Goal: Information Seeking & Learning: Compare options

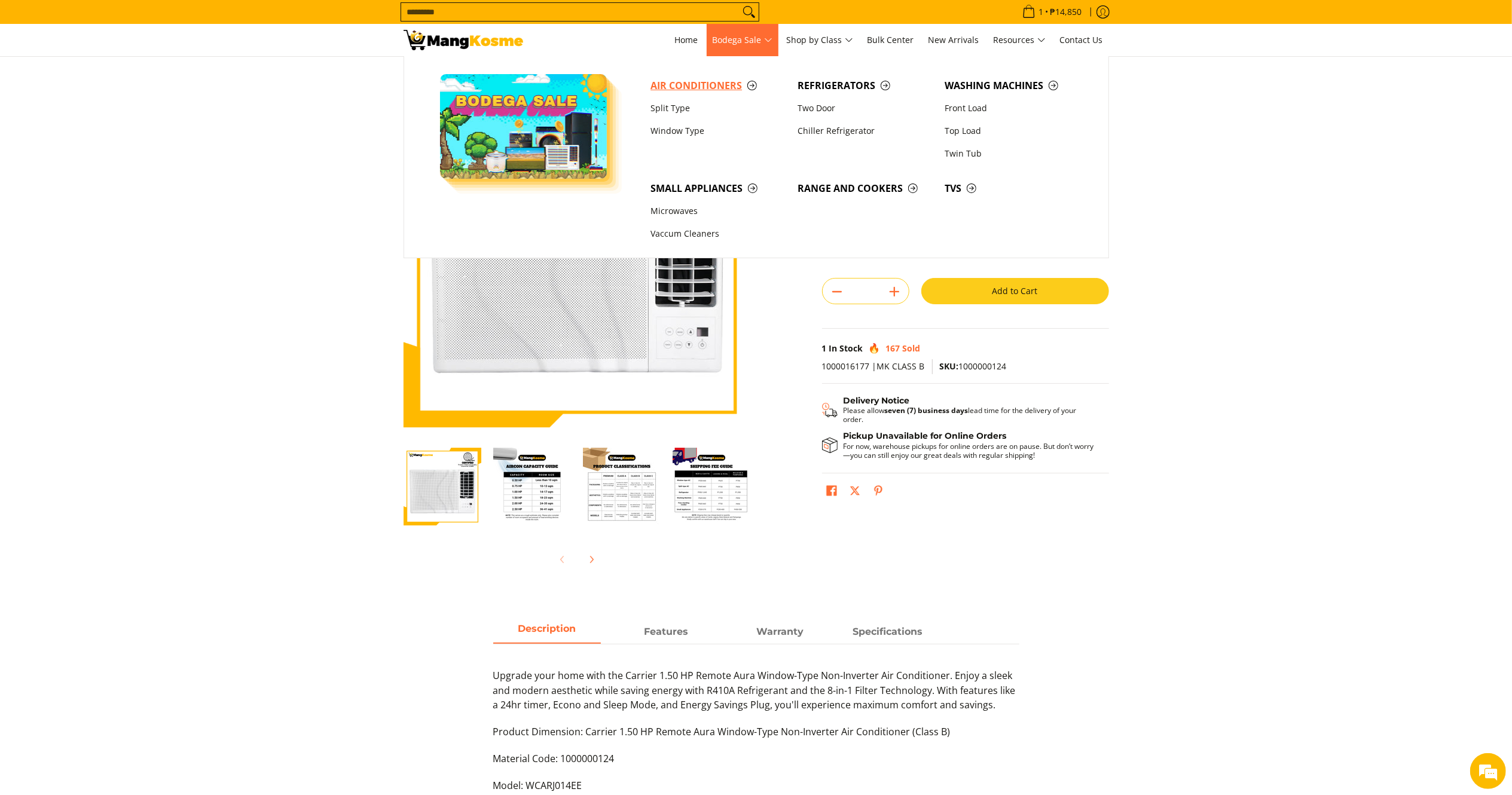
click at [698, 85] on span "Air Conditioners" at bounding box center [718, 85] width 135 height 15
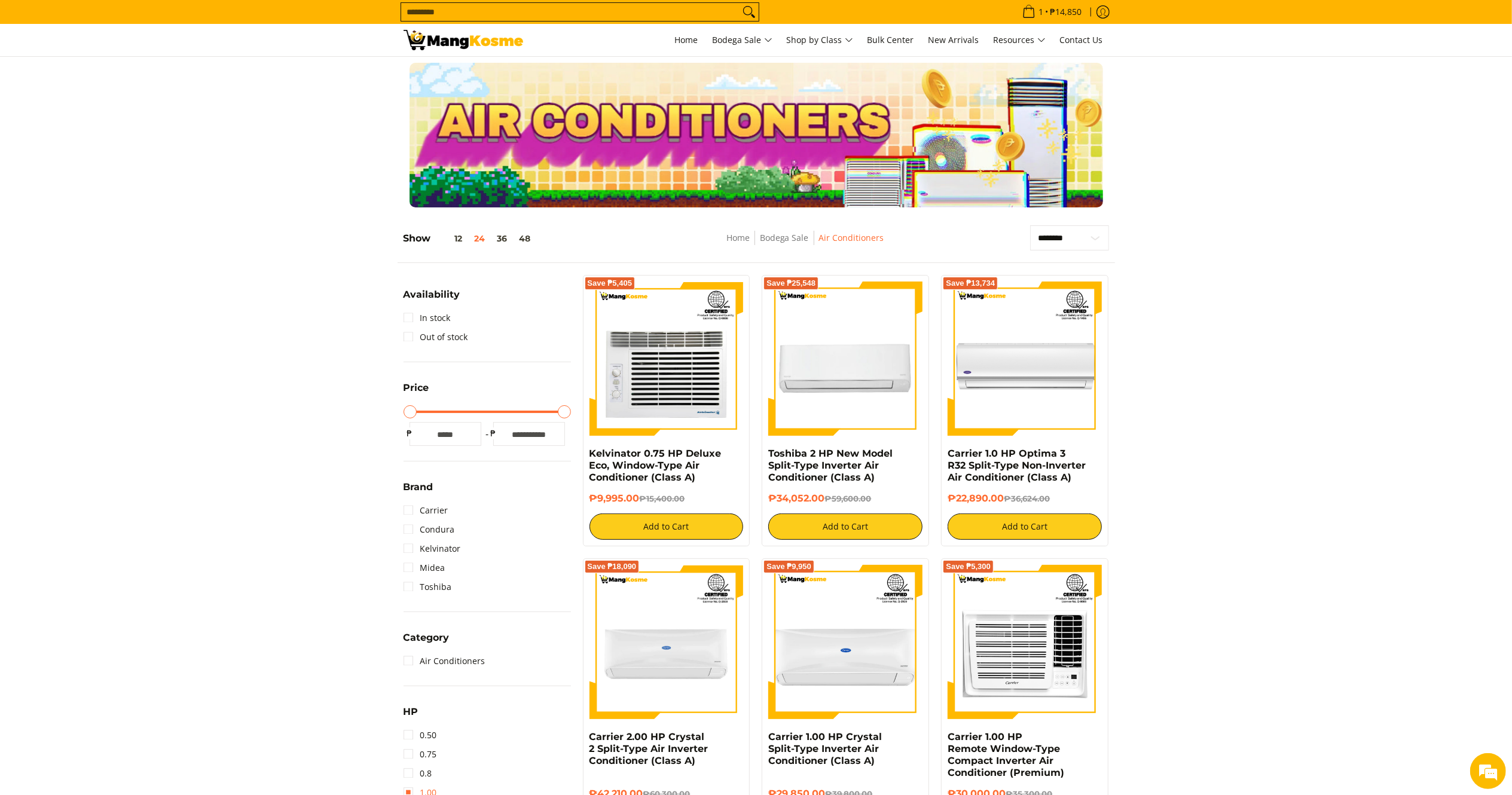
click at [412, 789] on link "1.00" at bounding box center [420, 793] width 34 height 19
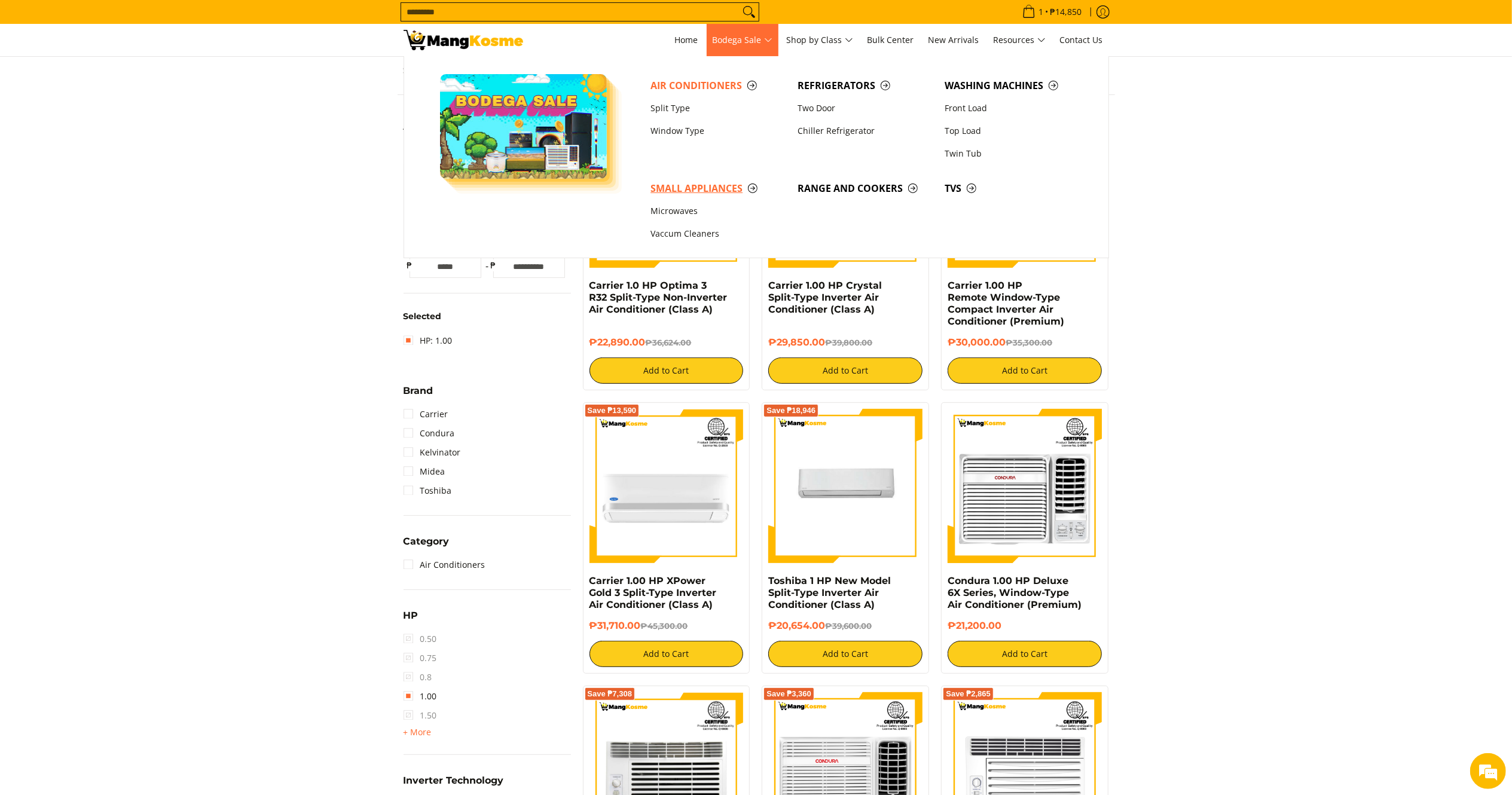
click at [708, 196] on link "Small Appliances" at bounding box center [718, 188] width 147 height 22
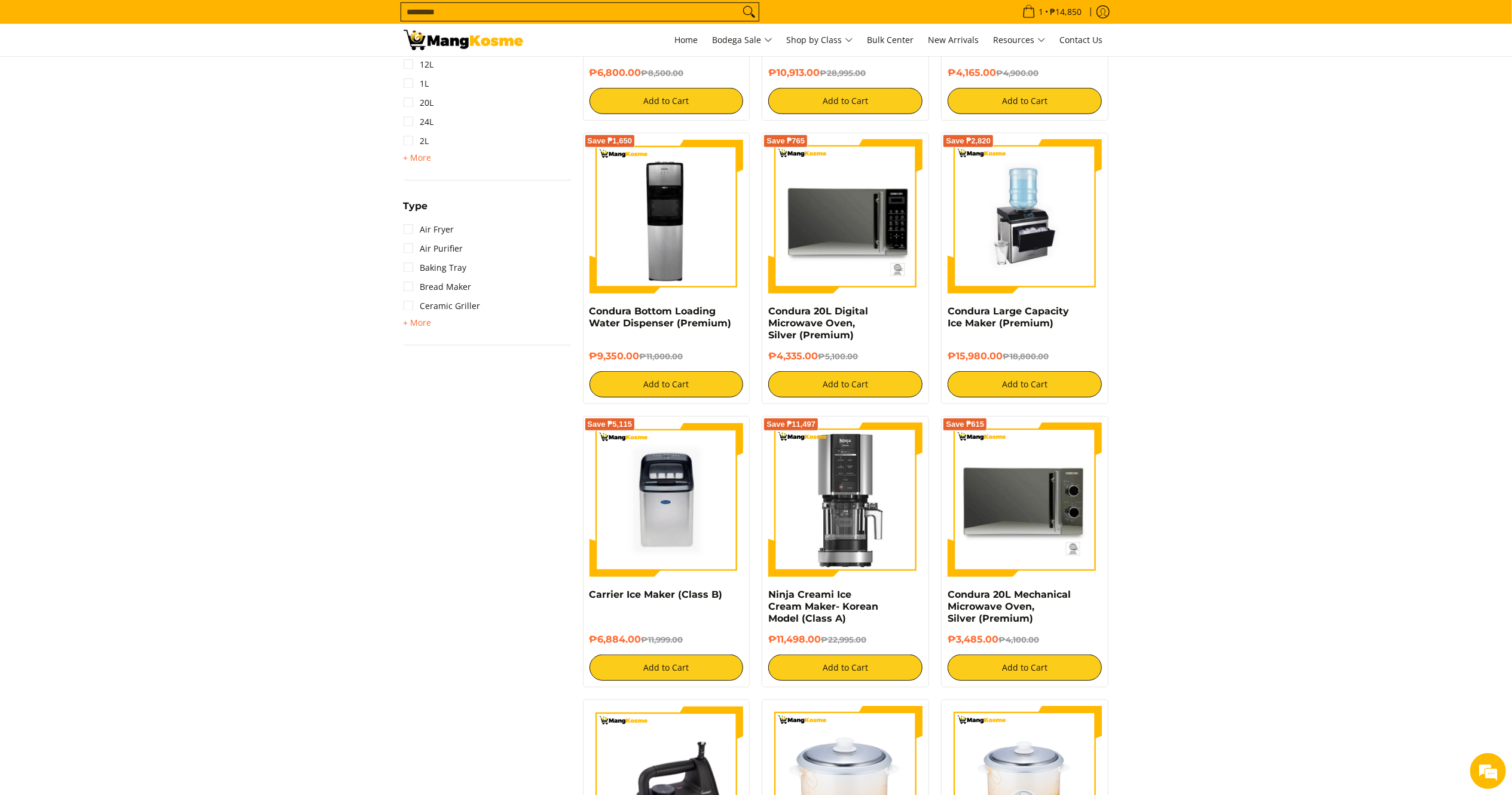
scroll to position [704, 0]
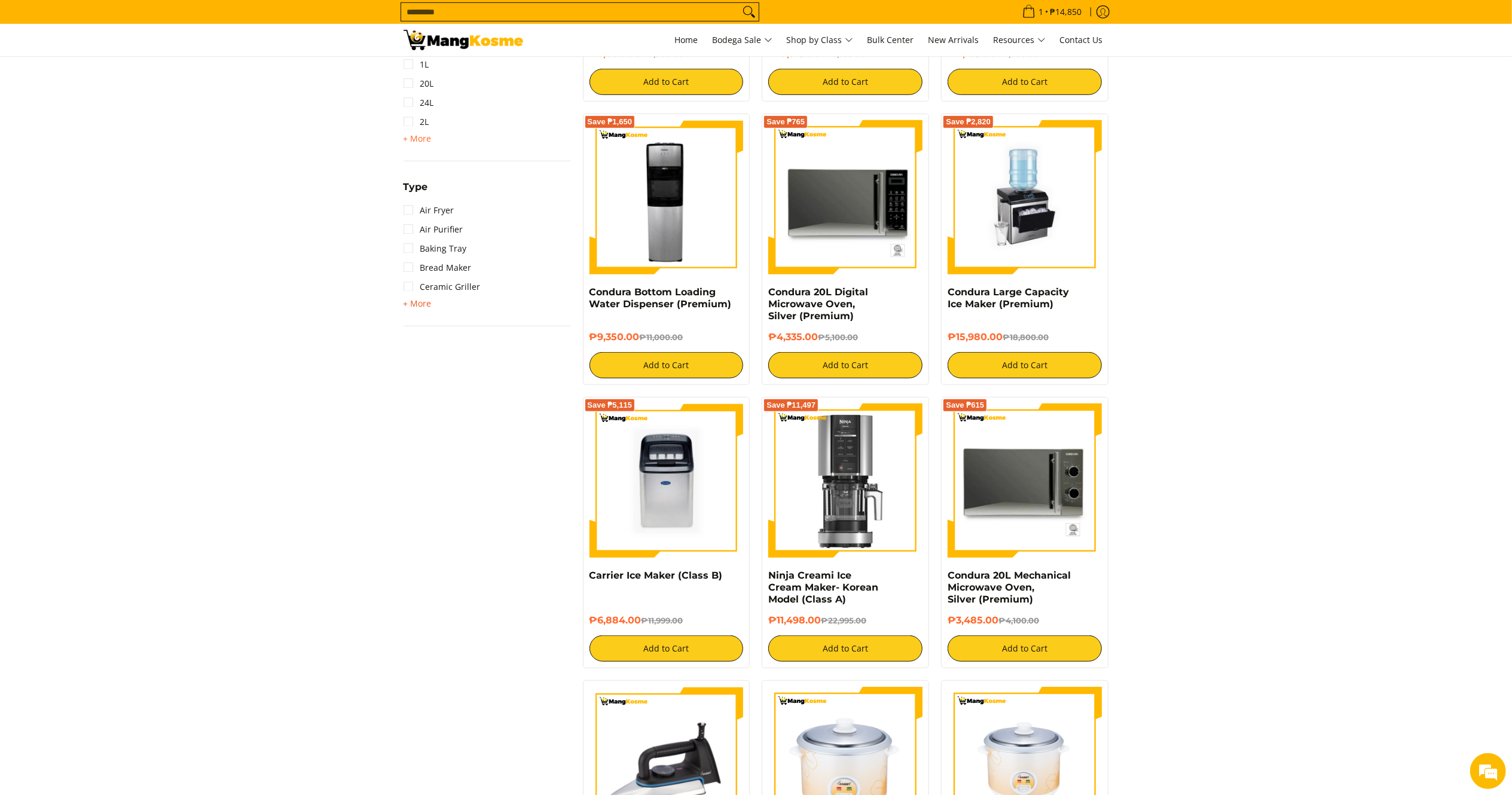
click at [424, 305] on span "+ More" at bounding box center [417, 304] width 28 height 10
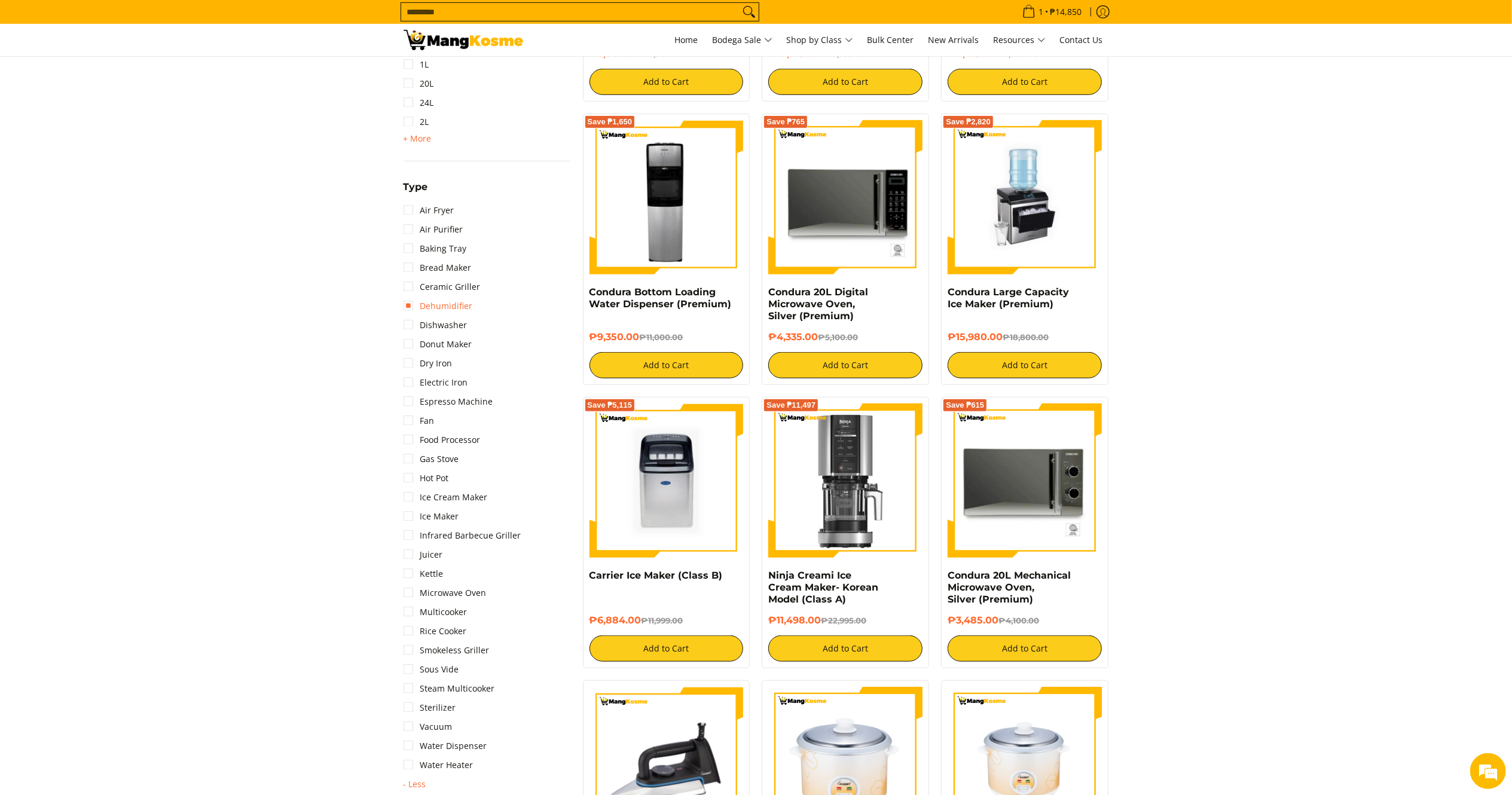
click at [461, 308] on link "Dehumidifier" at bounding box center [438, 307] width 70 height 19
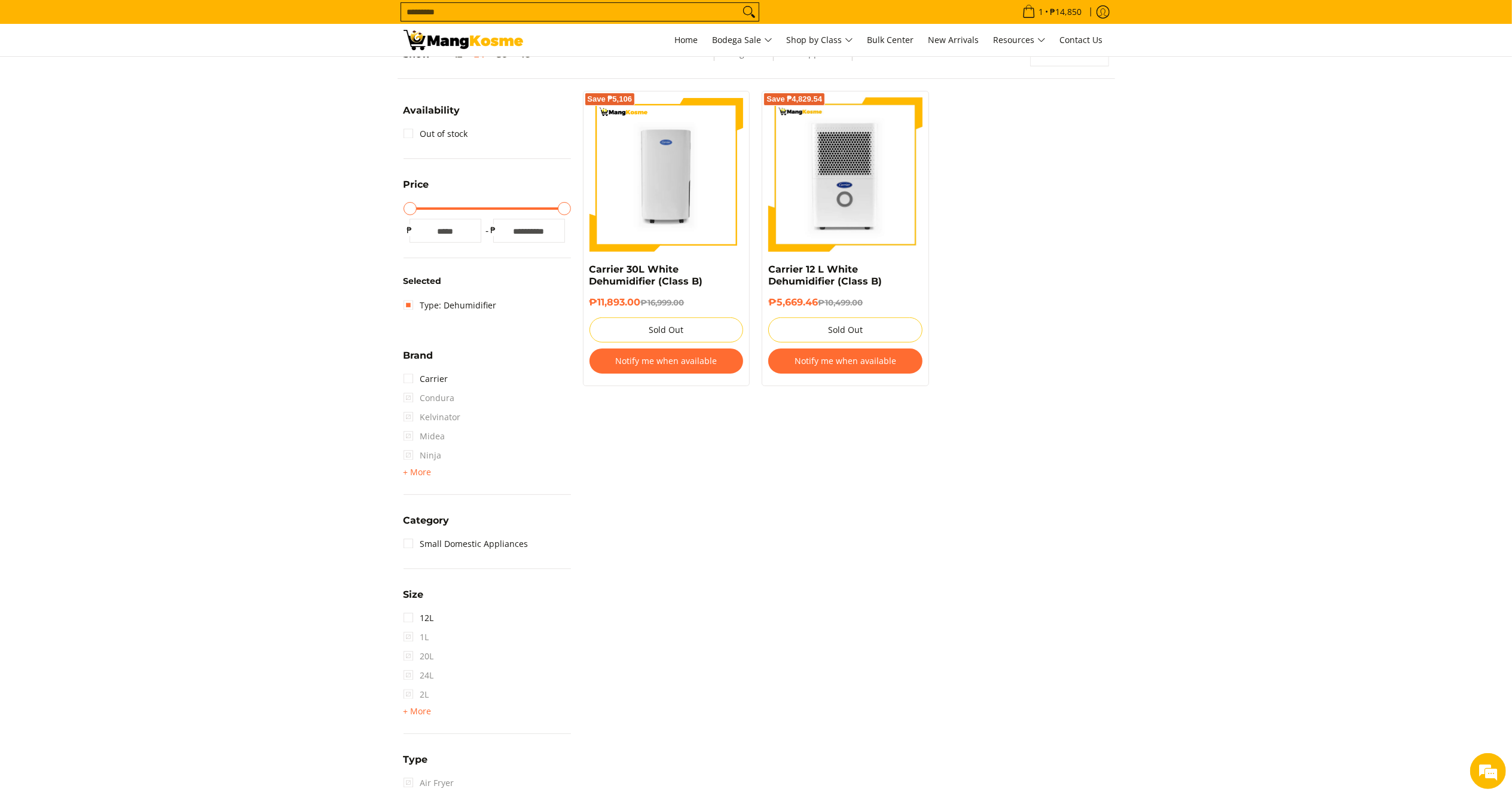
scroll to position [168, 0]
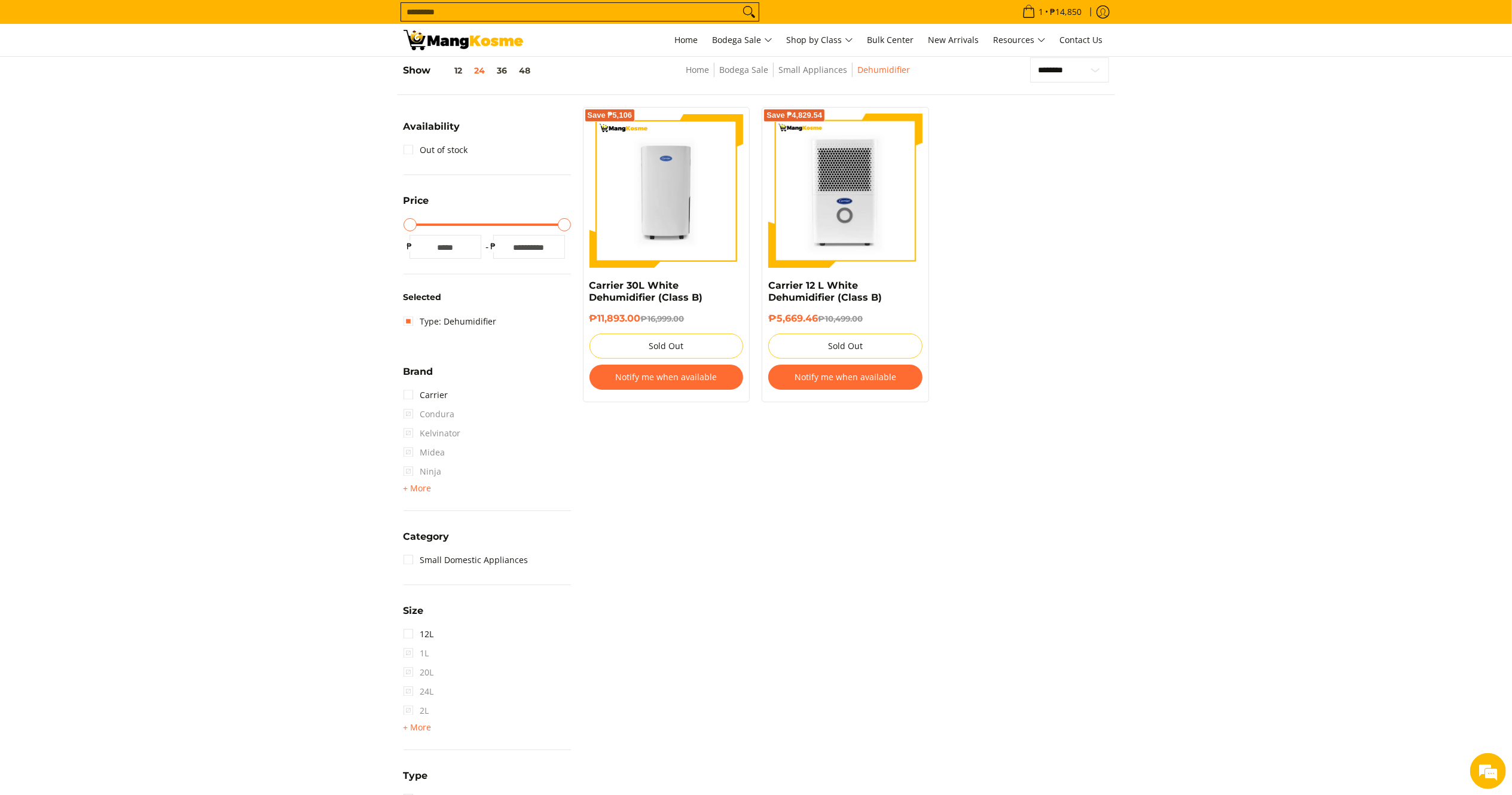
click at [431, 34] on img at bounding box center [463, 40] width 120 height 20
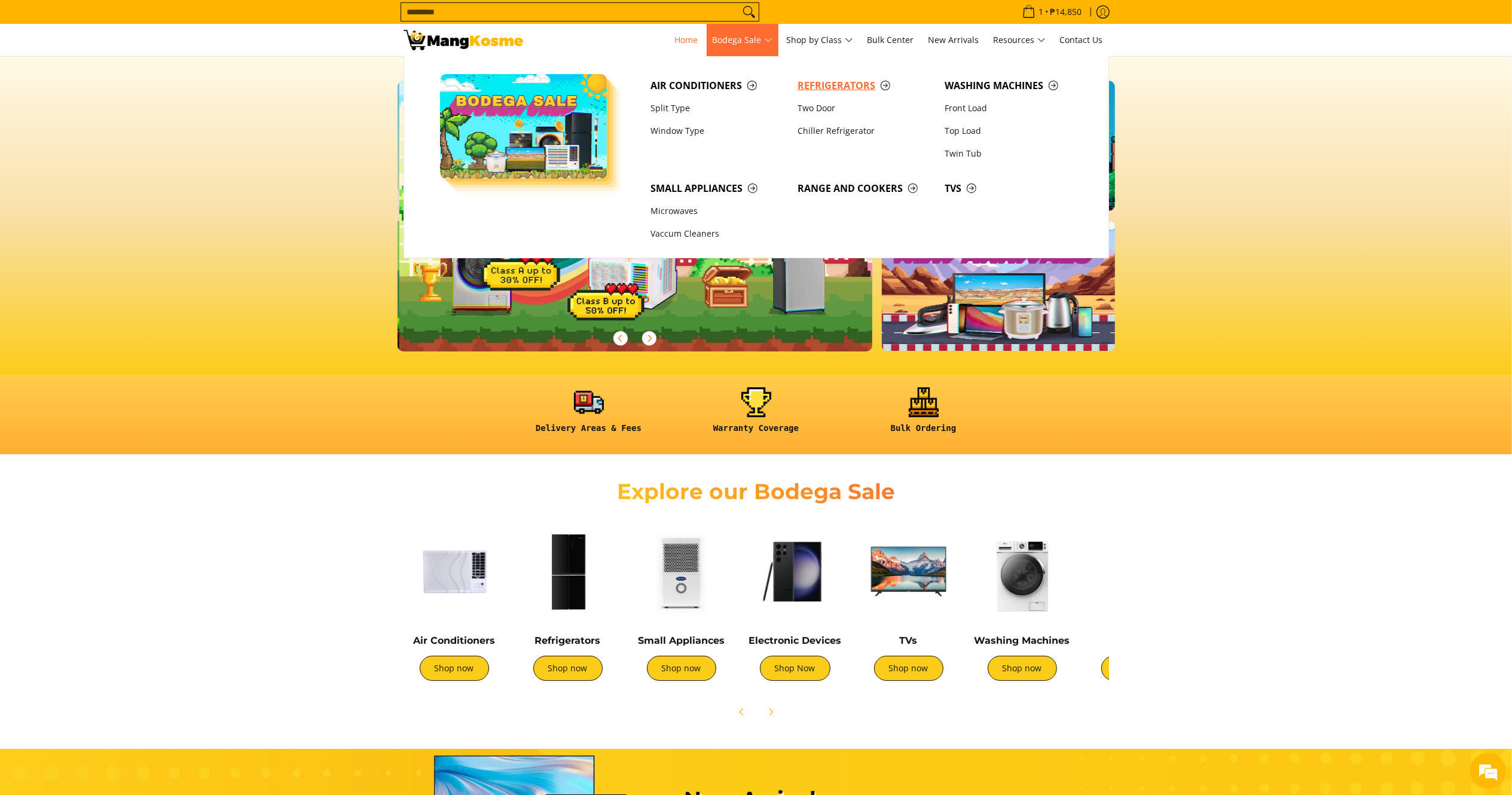
scroll to position [0, 475]
click at [724, 88] on span "Air Conditioners" at bounding box center [718, 85] width 135 height 15
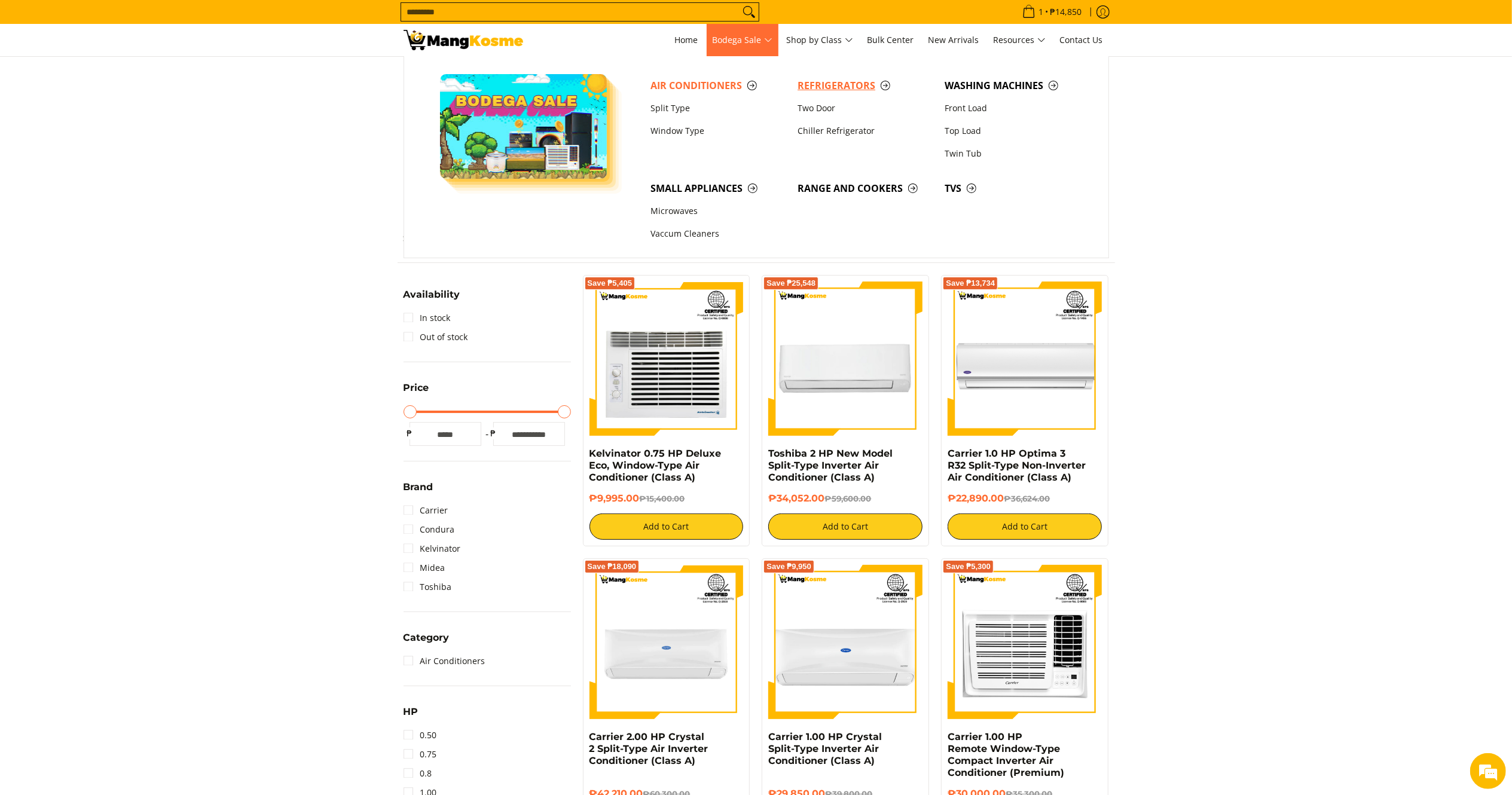
click at [821, 82] on span "Refrigerators" at bounding box center [865, 85] width 135 height 15
